Goal: Task Accomplishment & Management: Use online tool/utility

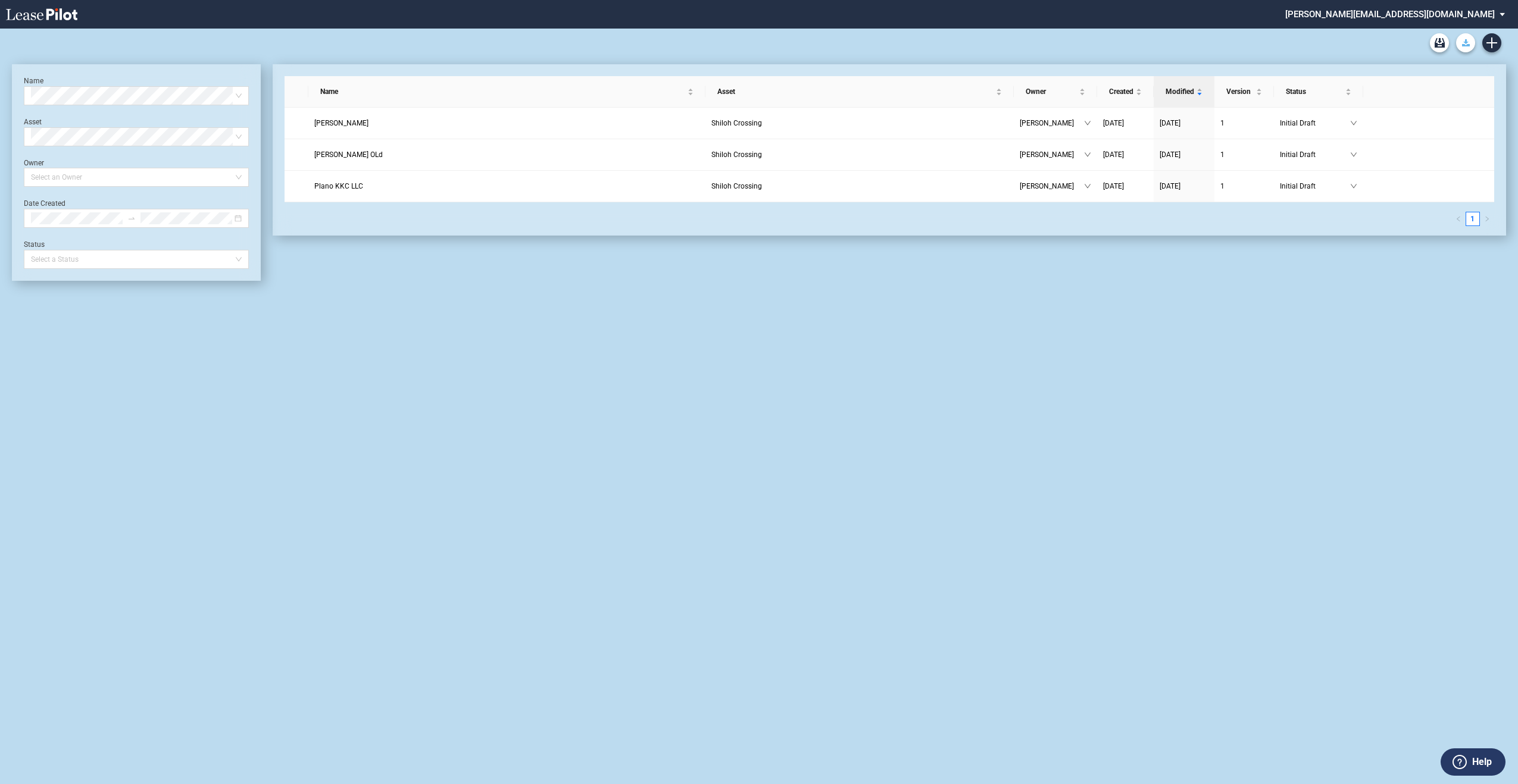
click at [1463, 41] on use "Download Blank Form" at bounding box center [1466, 42] width 8 height 7
click at [1503, 14] on md-select "[PERSON_NAME][EMAIL_ADDRESS][DOMAIN_NAME] Change Password 2-Factor Authenticati…" at bounding box center [1399, 13] width 231 height 27
click at [1503, 121] on md-backdrop at bounding box center [759, 392] width 1518 height 784
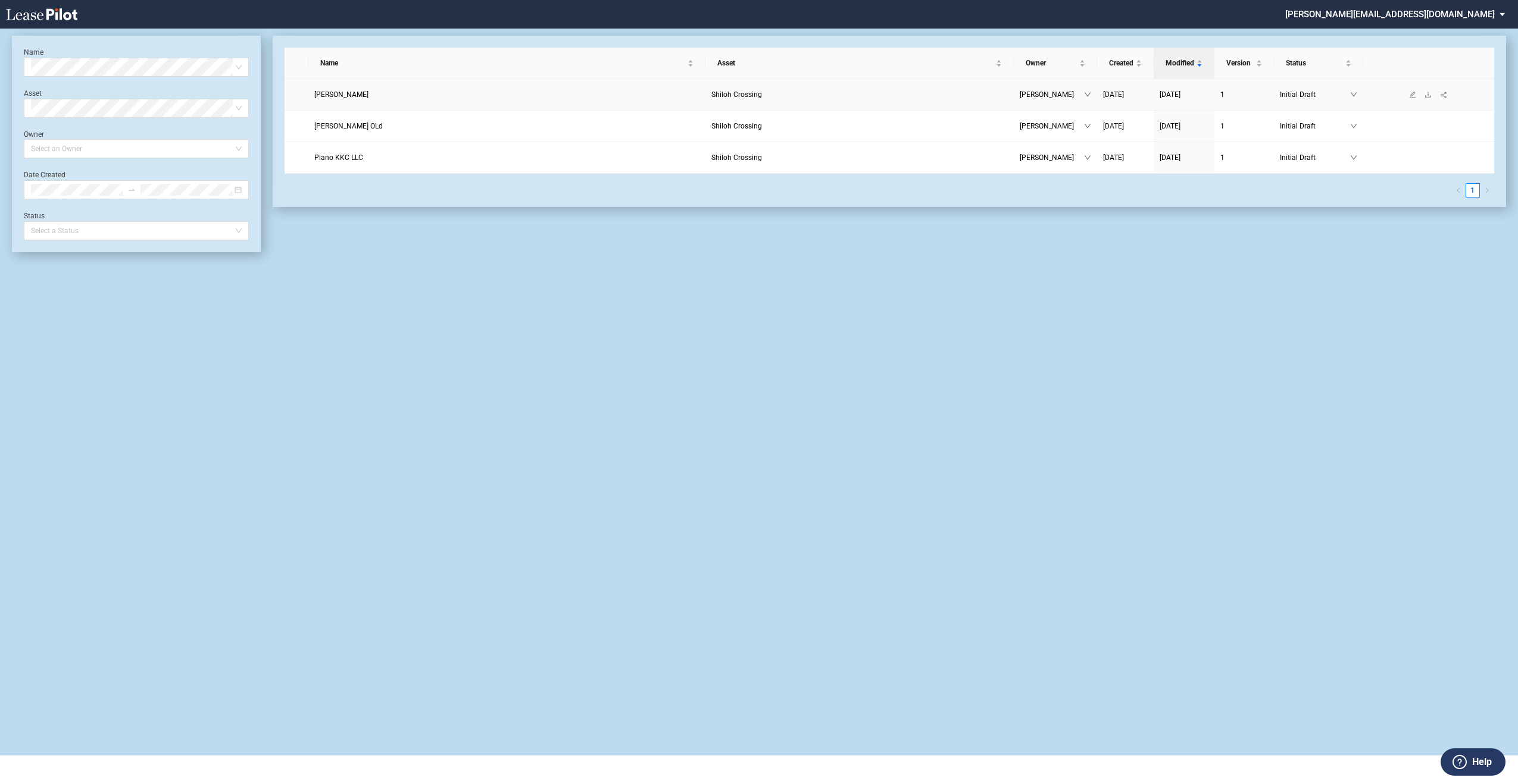
click at [1348, 94] on span "Initial Draft" at bounding box center [1315, 94] width 70 height 12
click at [1336, 112] on div "Initial Draft" at bounding box center [1313, 114] width 48 height 12
click at [1300, 125] on span "Initial Draft" at bounding box center [1315, 126] width 70 height 12
click at [334, 95] on span "[PERSON_NAME]" at bounding box center [341, 94] width 54 height 9
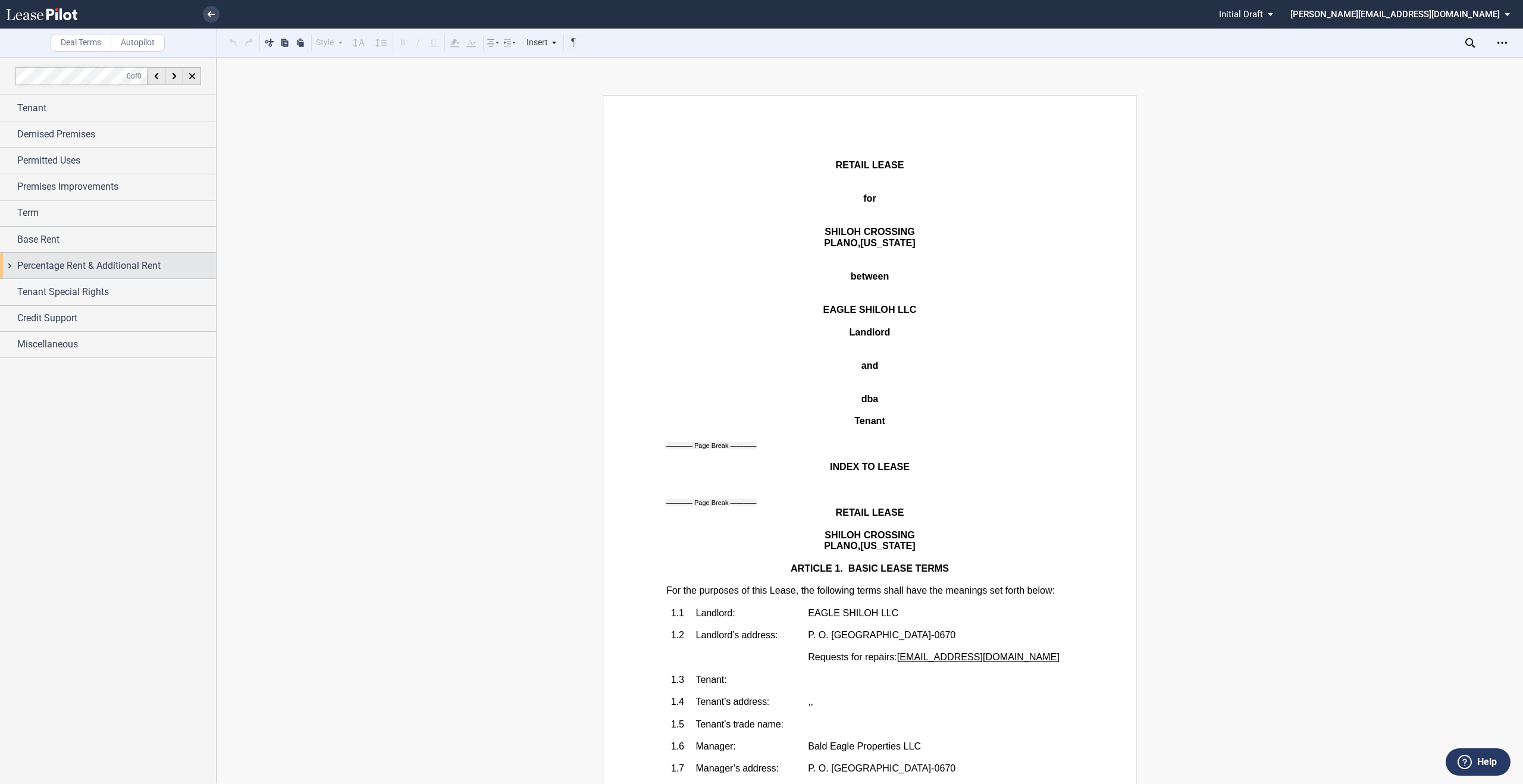
click at [184, 261] on div "Percentage Rent & Additional Rent" at bounding box center [116, 265] width 198 height 14
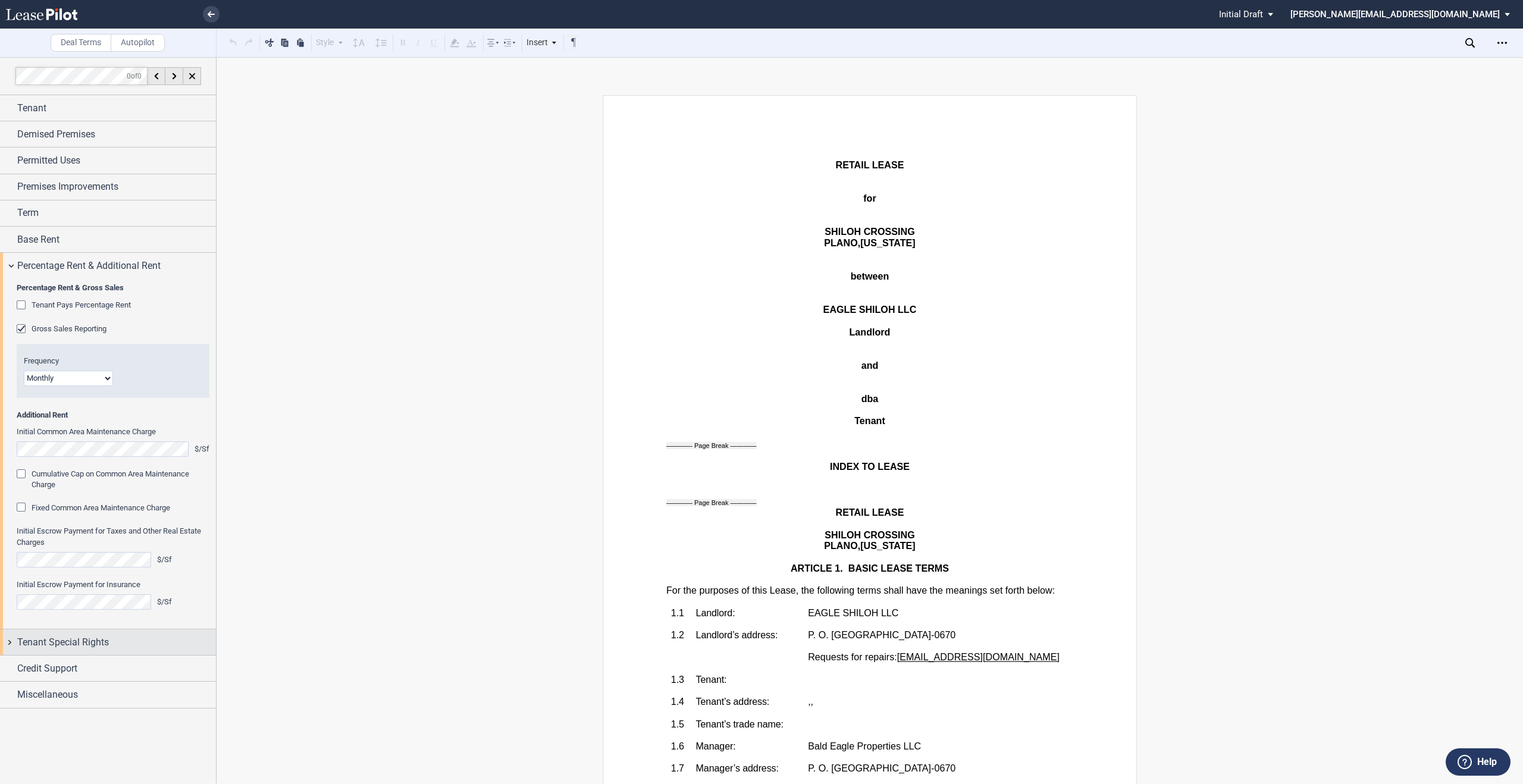
click at [70, 641] on span "Tenant Special Rights" at bounding box center [62, 643] width 91 height 14
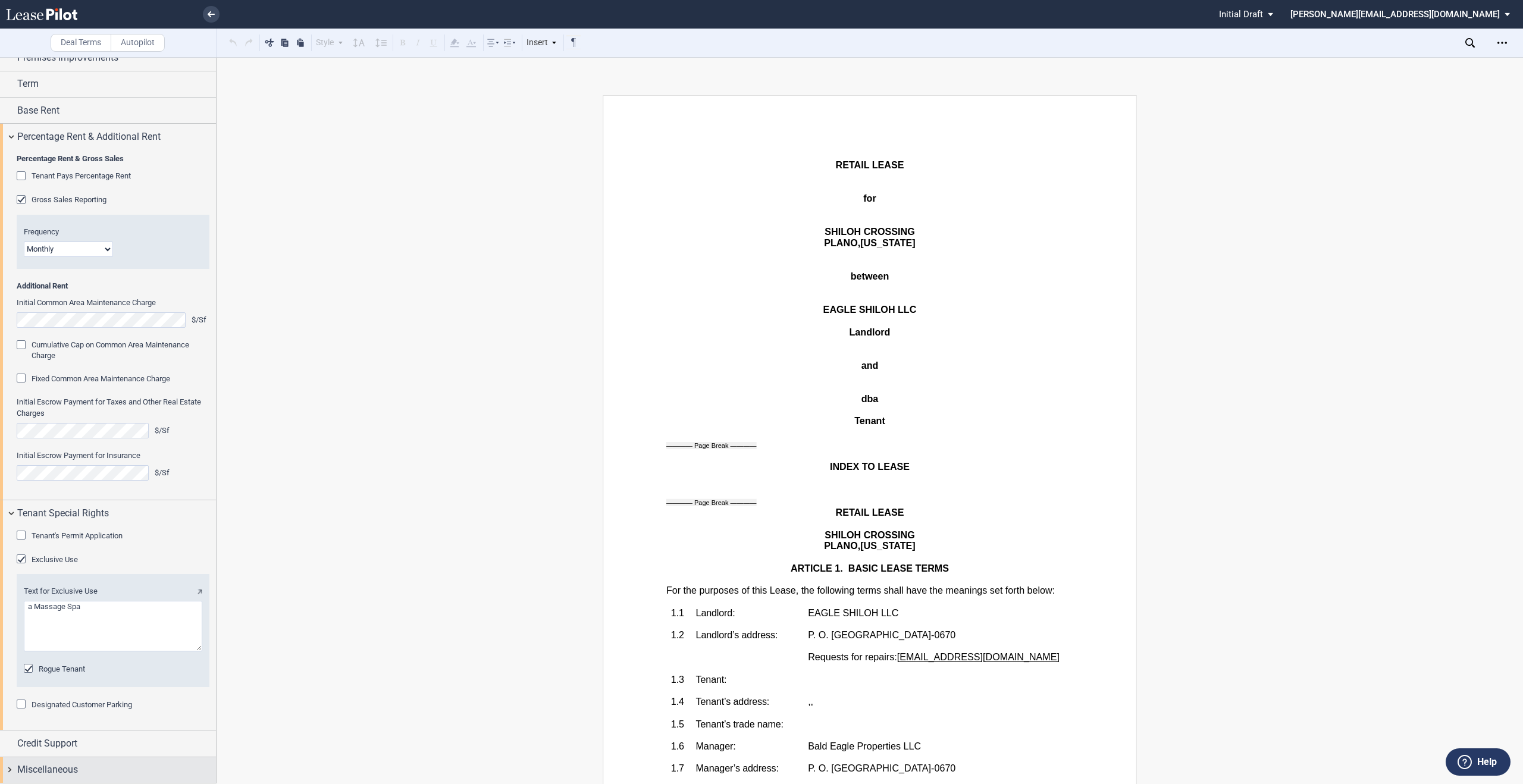
click at [69, 773] on span "Miscellaneous" at bounding box center [48, 770] width 61 height 14
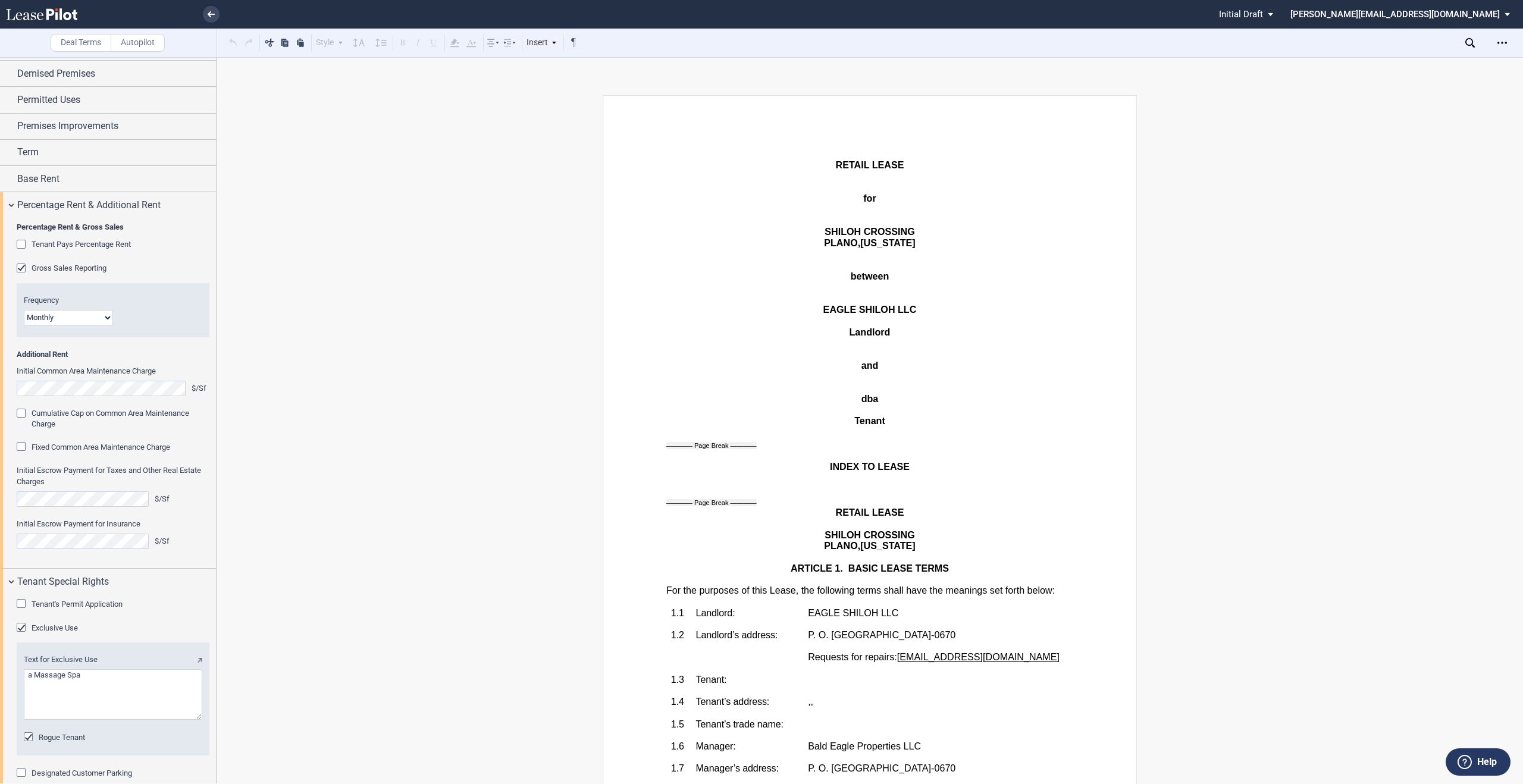
scroll to position [0, 0]
